Goal: Transaction & Acquisition: Purchase product/service

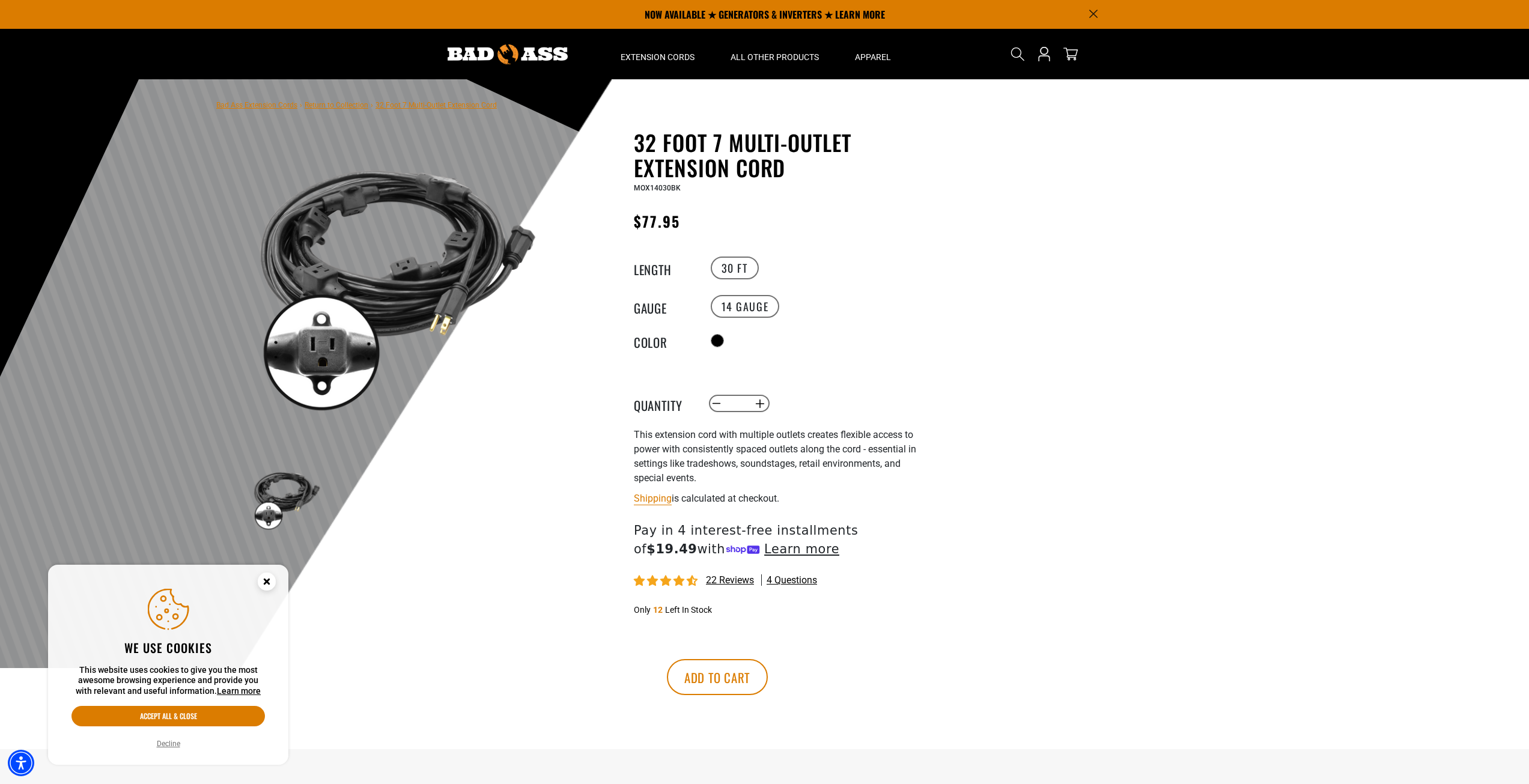
click at [268, 585] on circle "Close this option" at bounding box center [266, 580] width 18 height 18
